Goal: Navigation & Orientation: Understand site structure

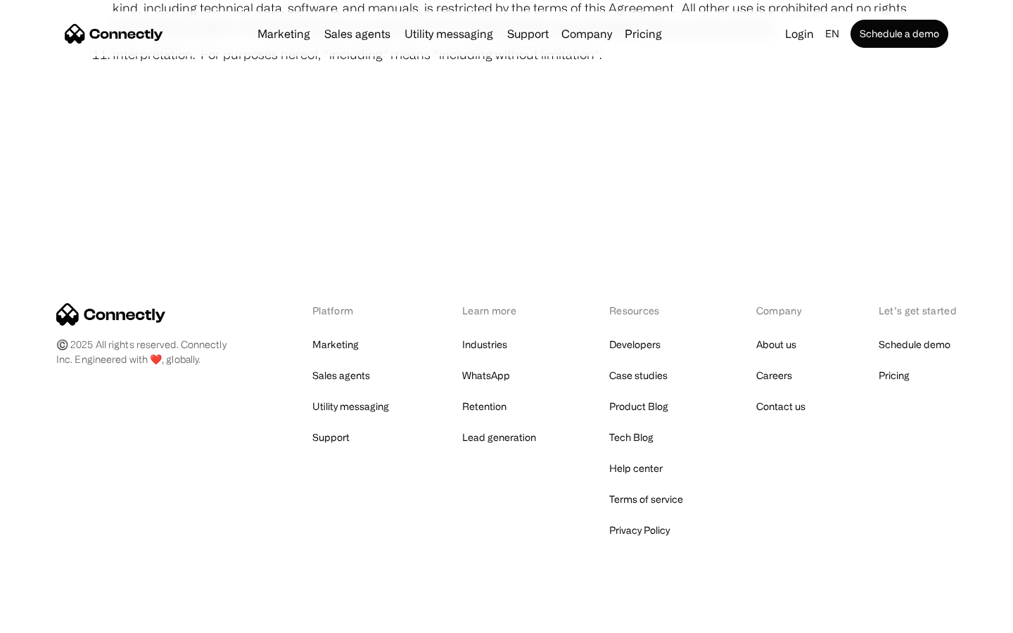
scroll to position [5169, 0]
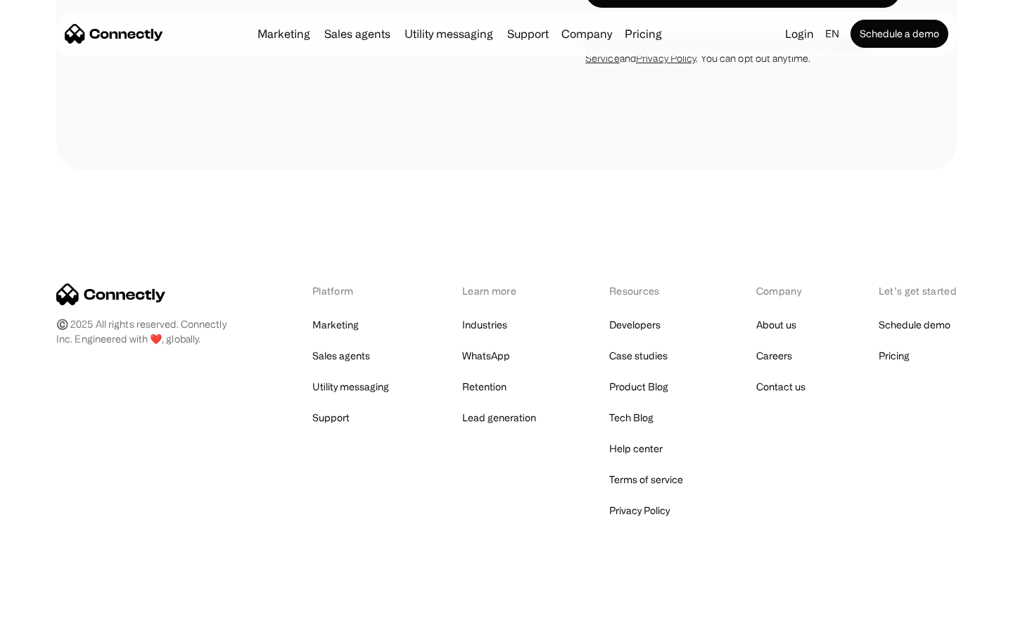
scroll to position [2717, 0]
